Goal: Transaction & Acquisition: Book appointment/travel/reservation

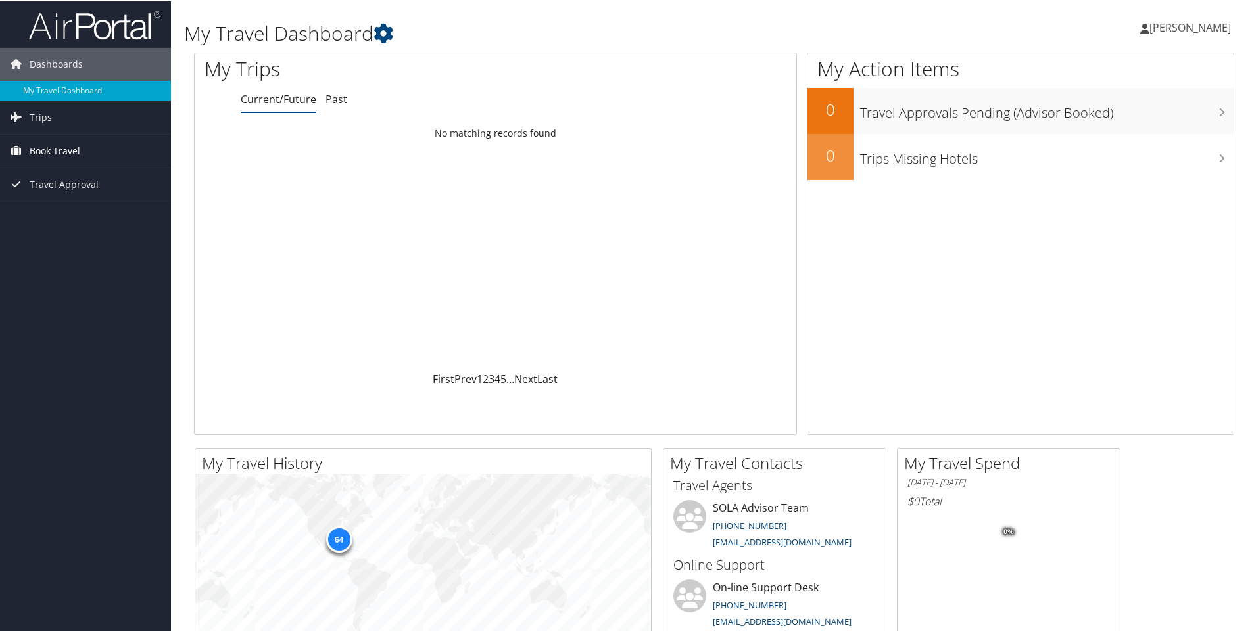
click at [51, 146] on span "Book Travel" at bounding box center [55, 149] width 51 height 33
click at [95, 193] on link "Book/Manage Online Trips" at bounding box center [85, 196] width 171 height 20
